Goal: Book appointment/travel/reservation

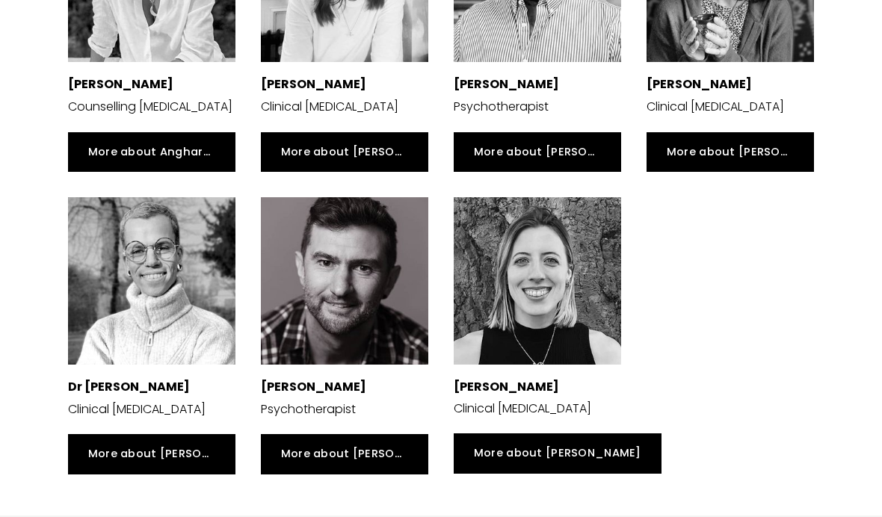
scroll to position [3101, 0]
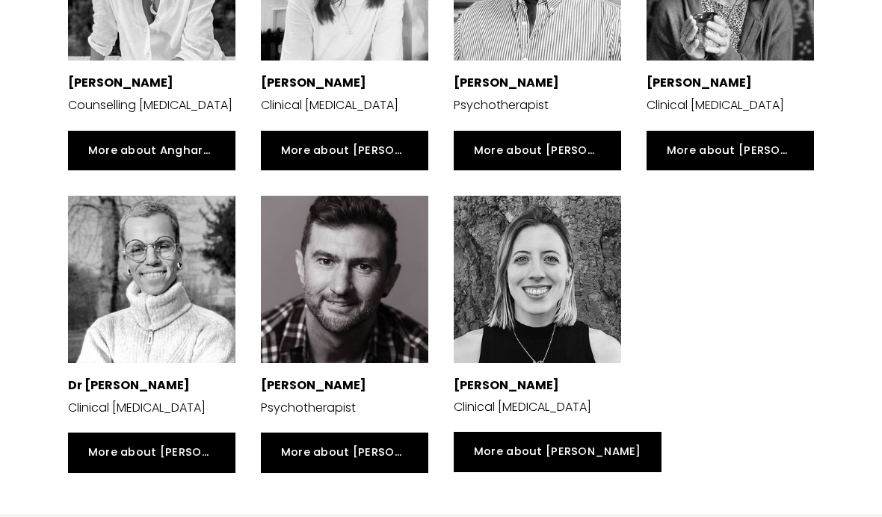
click at [297, 433] on link "More about [PERSON_NAME]" at bounding box center [344, 453] width 167 height 40
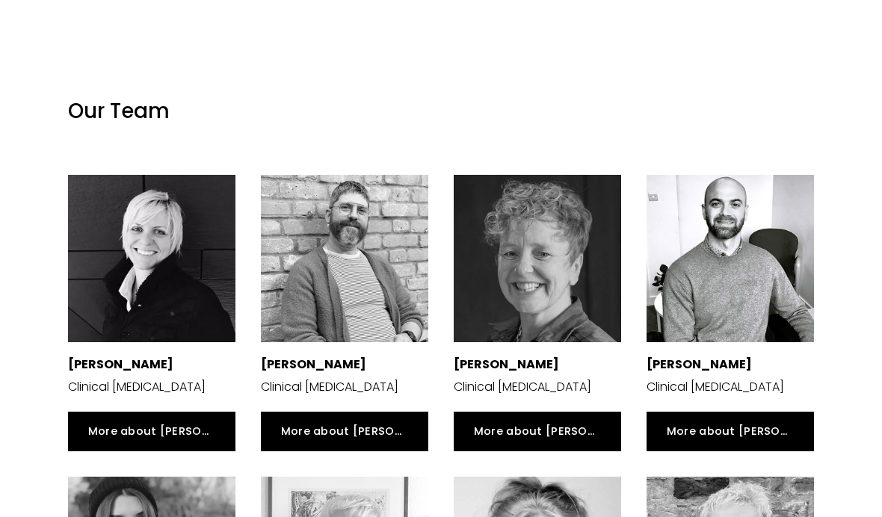
scroll to position [2211, 0]
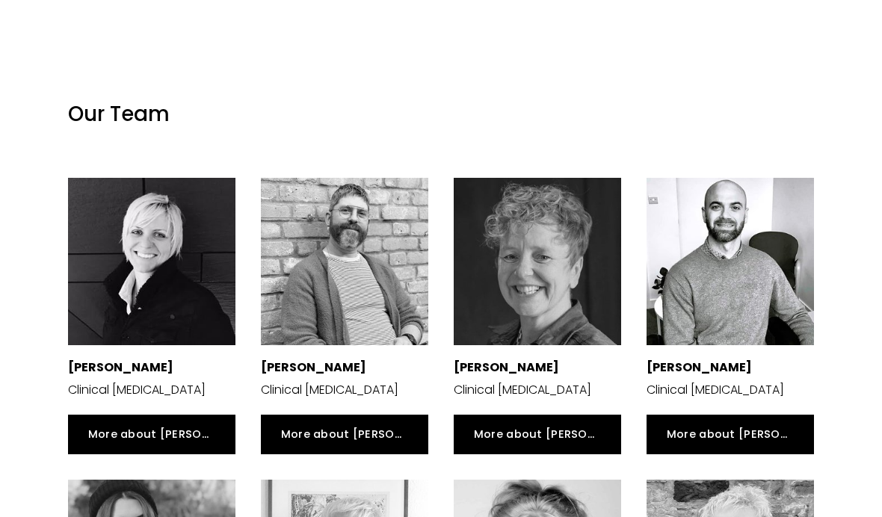
click at [304, 415] on link "More about Nicolas" at bounding box center [344, 435] width 167 height 40
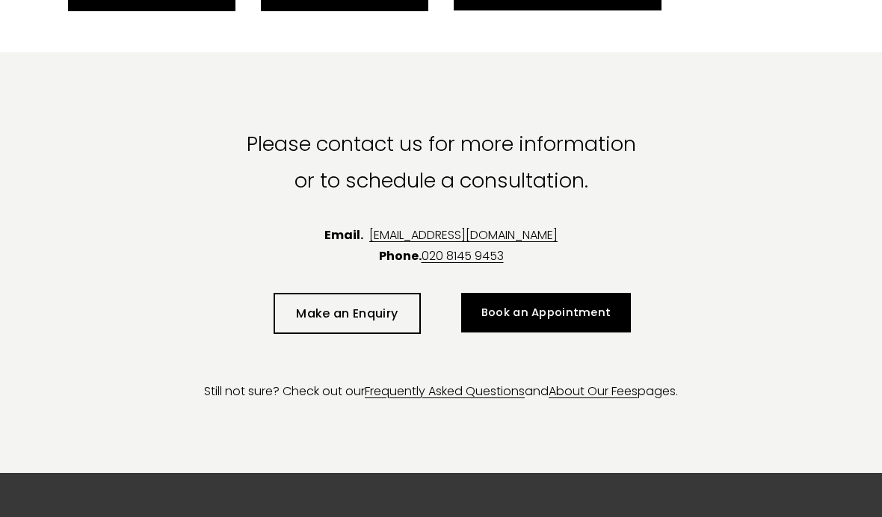
scroll to position [3657, 0]
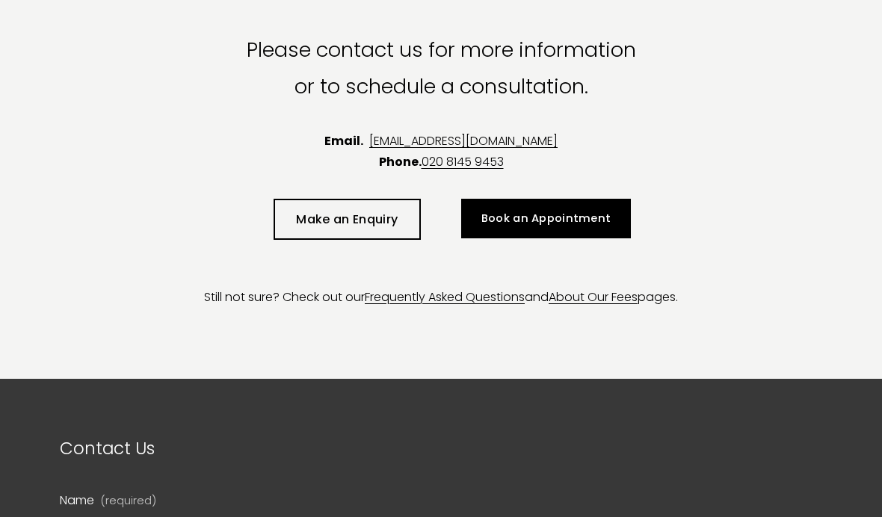
click at [621, 289] on link "About Our Fee" at bounding box center [590, 297] width 83 height 17
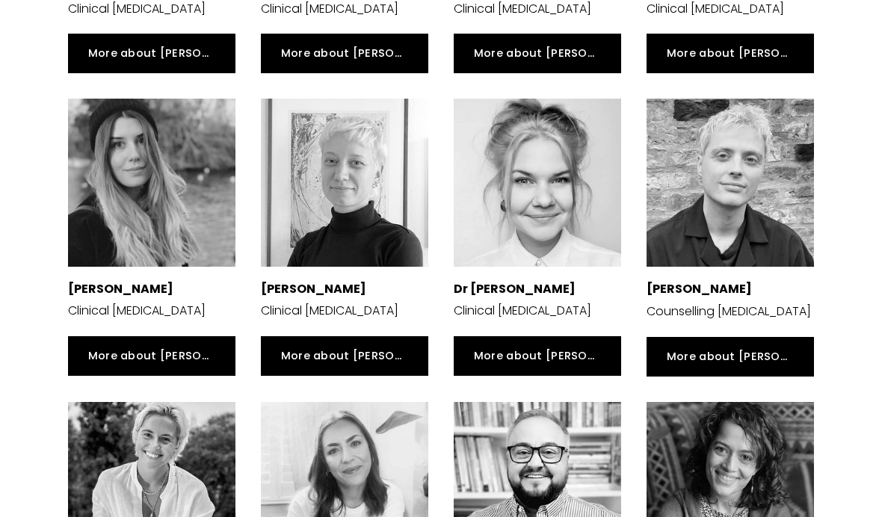
scroll to position [2586, 0]
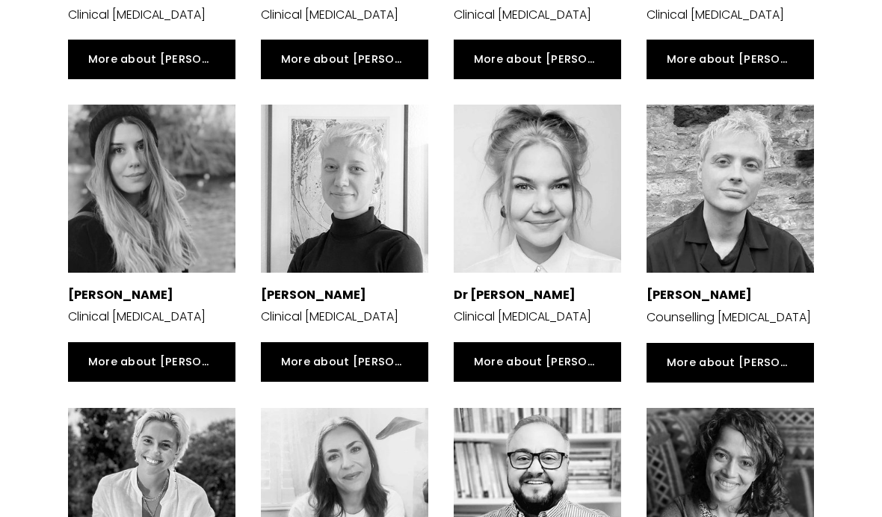
click at [102, 285] on p "[PERSON_NAME]" at bounding box center [151, 296] width 167 height 22
click at [112, 342] on link "More about Suzanna" at bounding box center [151, 362] width 167 height 40
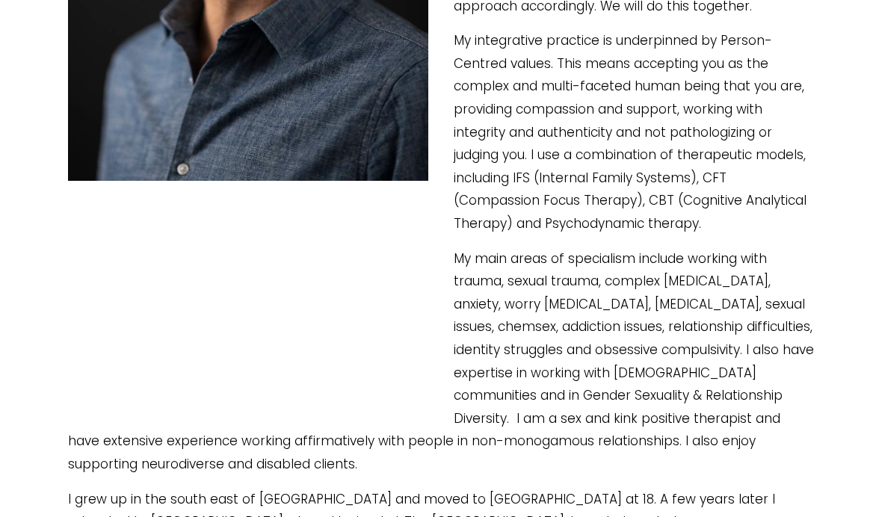
scroll to position [665, 0]
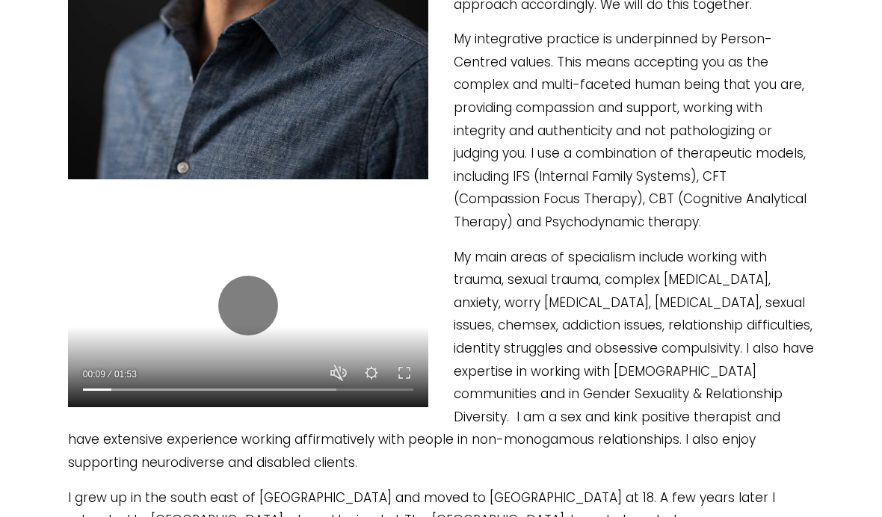
click at [342, 370] on button "Unmute Mute" at bounding box center [339, 373] width 18 height 18
click at [176, 283] on div at bounding box center [248, 306] width 360 height 203
click at [241, 300] on button "Play" at bounding box center [248, 306] width 60 height 60
type input "37.76"
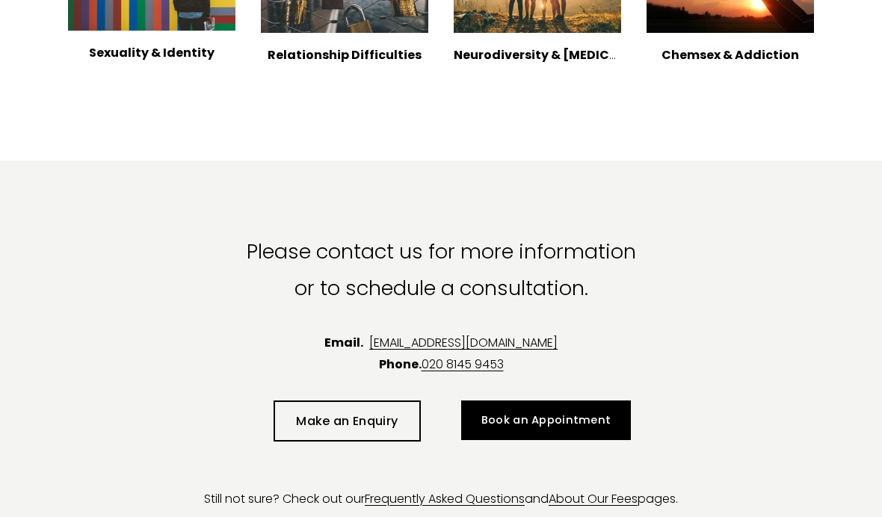
scroll to position [2153, 0]
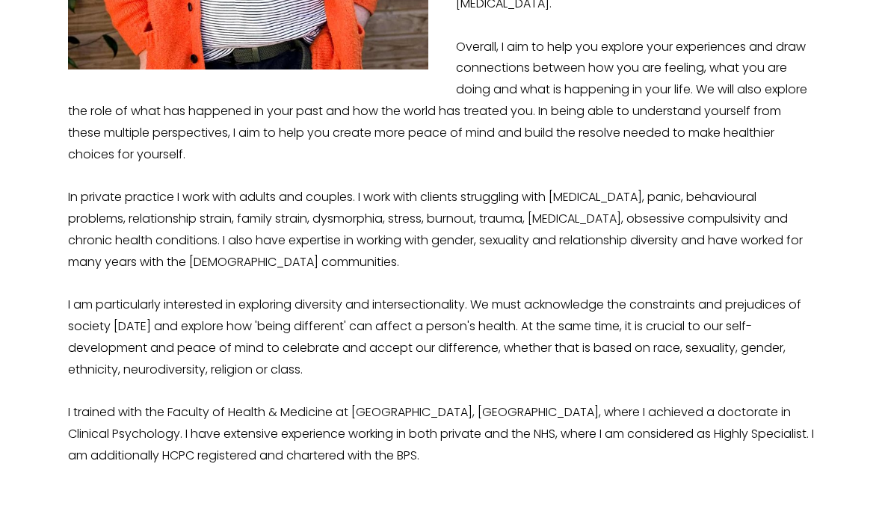
scroll to position [712, 0]
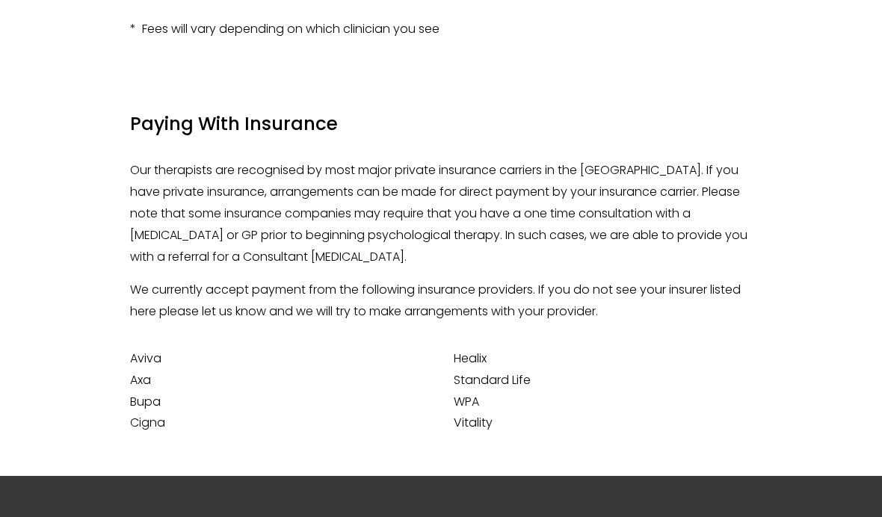
scroll to position [386, 0]
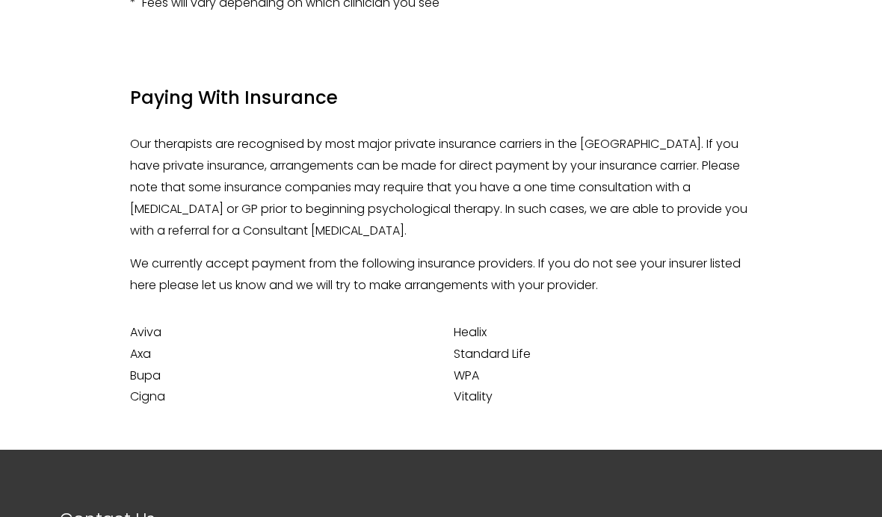
click at [832, 329] on div "Paying With Insurance Our therapists are recognised by most major private insur…" at bounding box center [441, 253] width 882 height 394
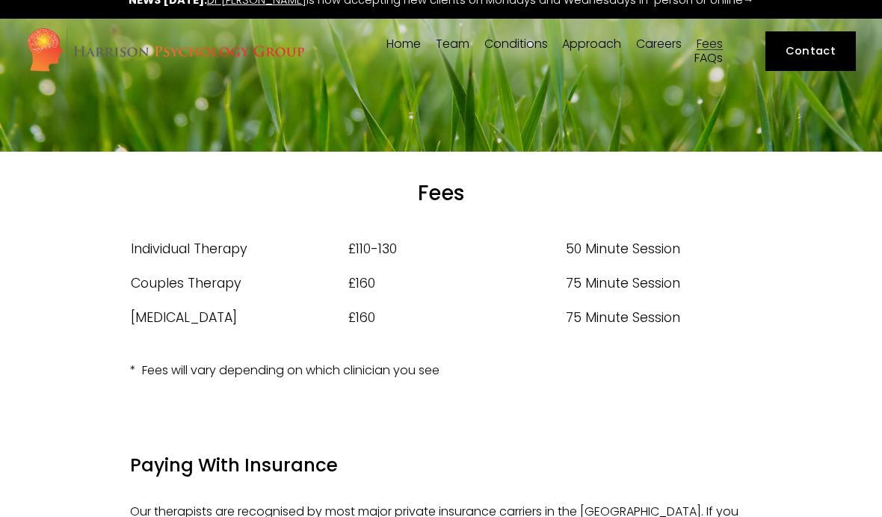
scroll to position [0, 0]
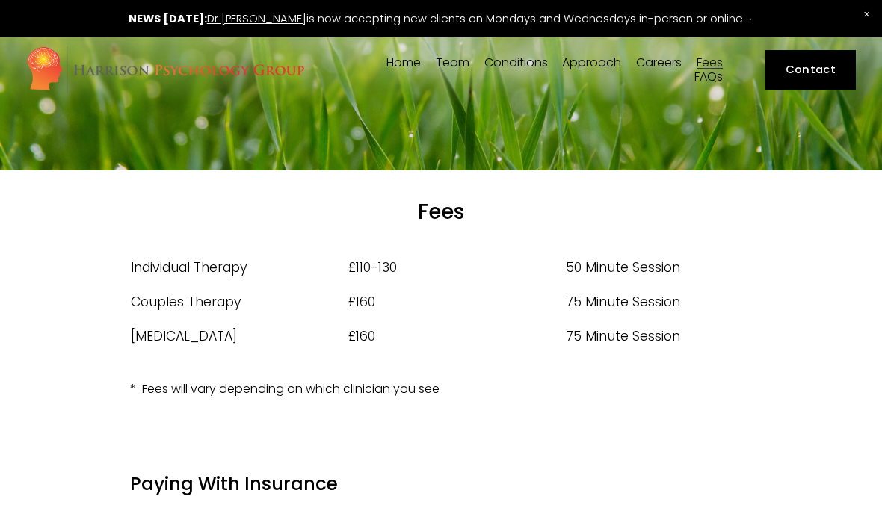
click at [280, 16] on link "Dr [PERSON_NAME]" at bounding box center [256, 18] width 99 height 15
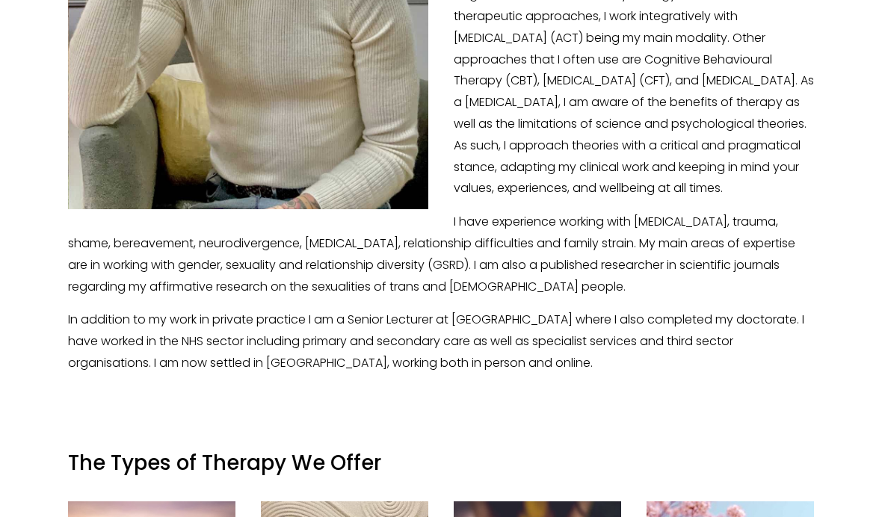
scroll to position [566, 0]
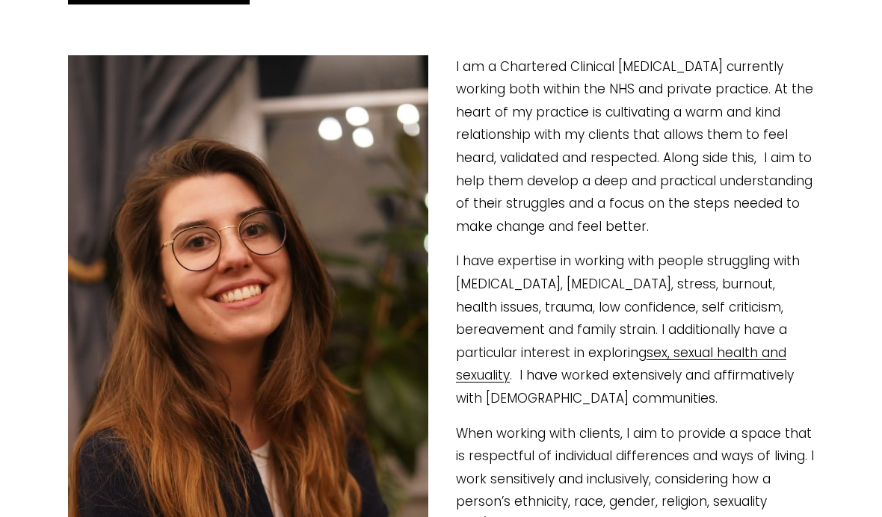
scroll to position [262, 0]
click at [534, 517] on p "When working with clients, I aim to provide a space that is respectful of indiv…" at bounding box center [441, 502] width 746 height 160
click at [558, 226] on p "I am a Chartered Clinical Psychologist currently working both within the NHS an…" at bounding box center [441, 146] width 746 height 183
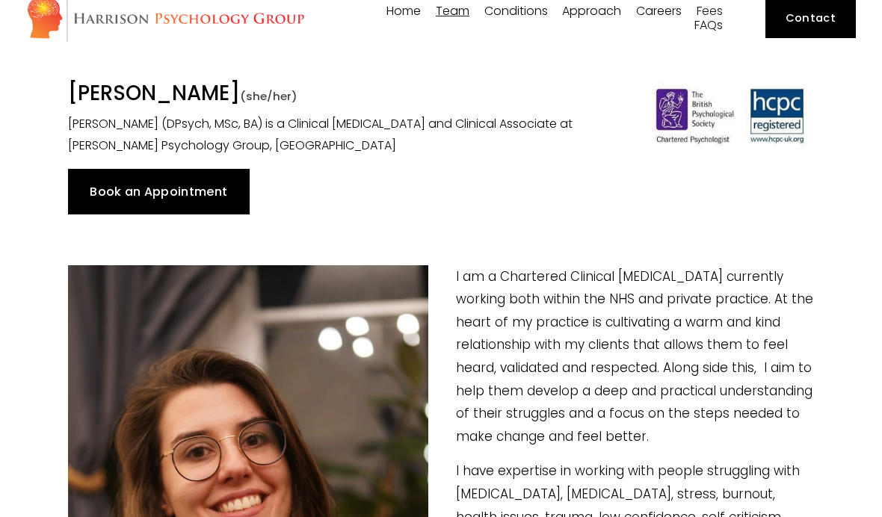
scroll to position [0, 0]
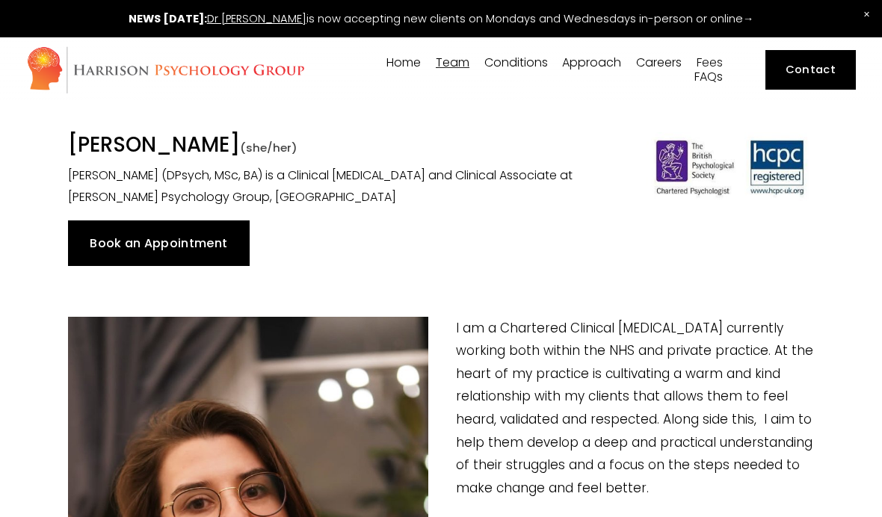
click at [196, 235] on link "Book an Appointment" at bounding box center [159, 243] width 182 height 45
